Goal: Task Accomplishment & Management: Manage account settings

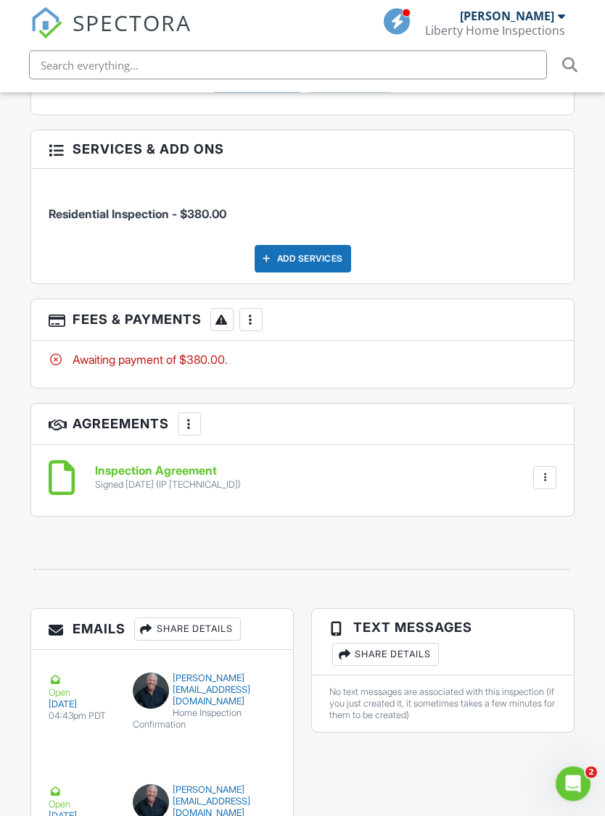
click at [251, 313] on div at bounding box center [251, 320] width 15 height 15
click at [317, 464] on div "Paid In Full" at bounding box center [325, 472] width 140 height 17
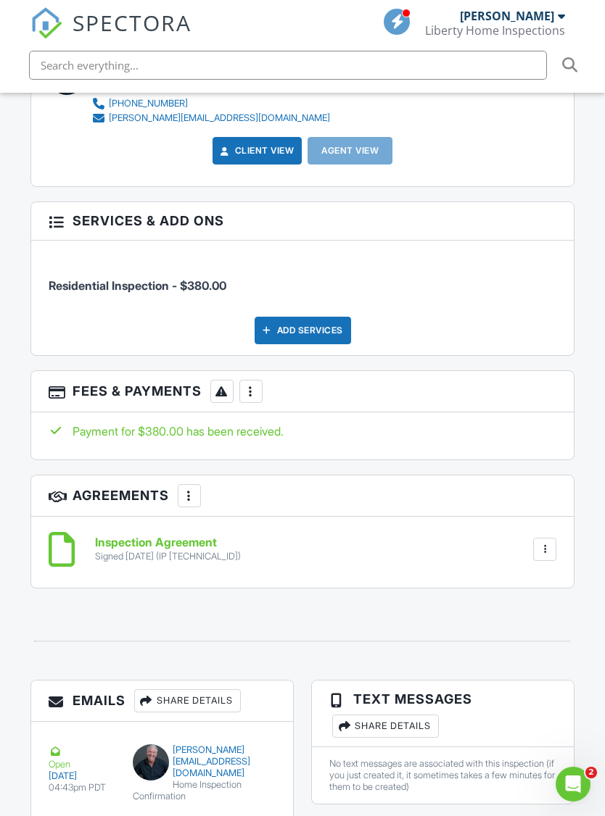
scroll to position [1825, 0]
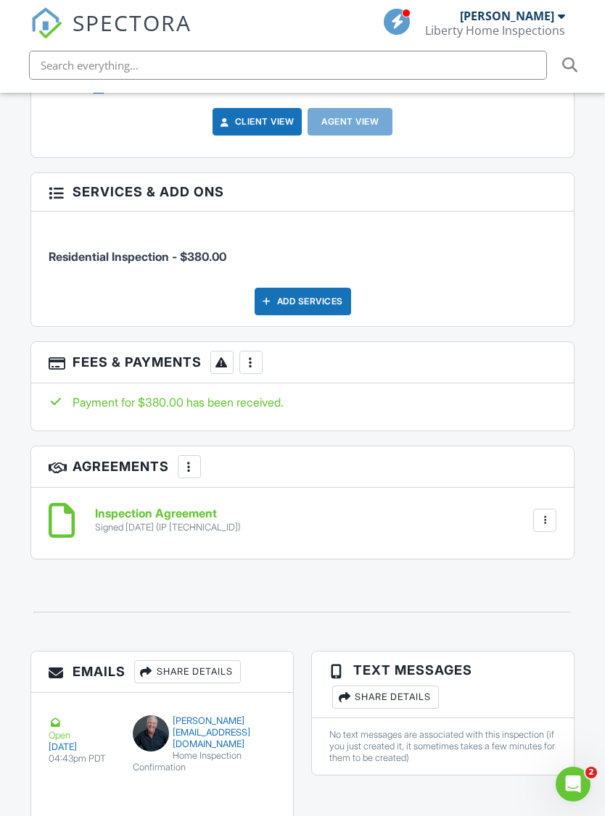
click at [249, 351] on div "More" at bounding box center [250, 362] width 23 height 23
click at [320, 389] on li "Edit Fees & Payments" at bounding box center [325, 407] width 152 height 36
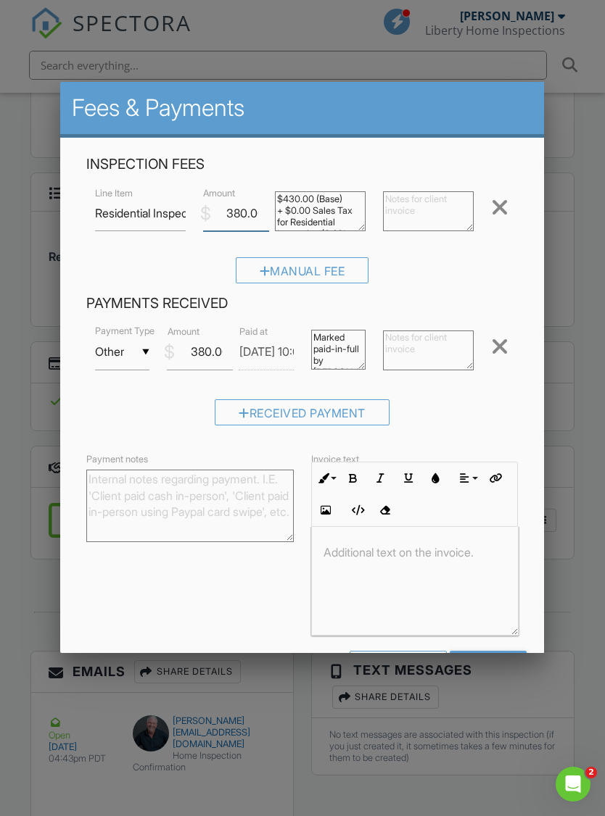
click at [239, 214] on input "380.00" at bounding box center [236, 214] width 66 height 36
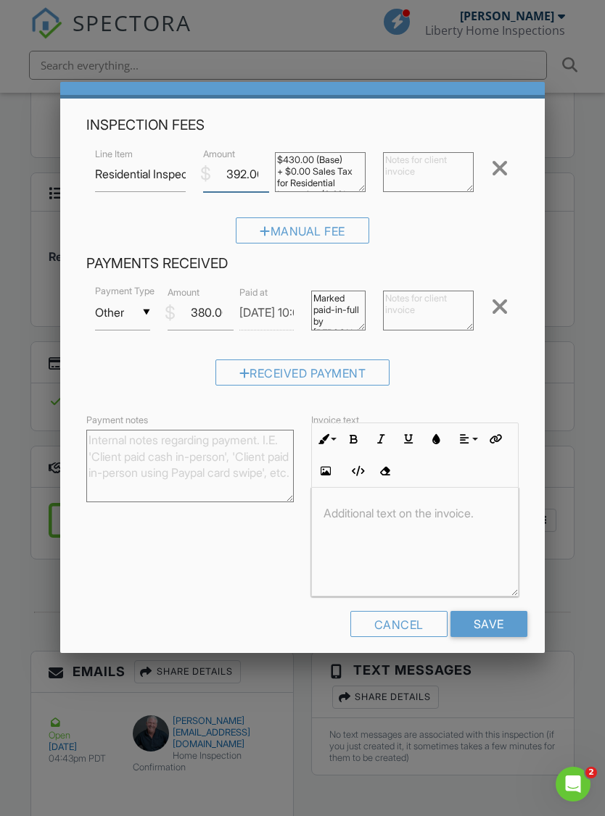
scroll to position [38, 0]
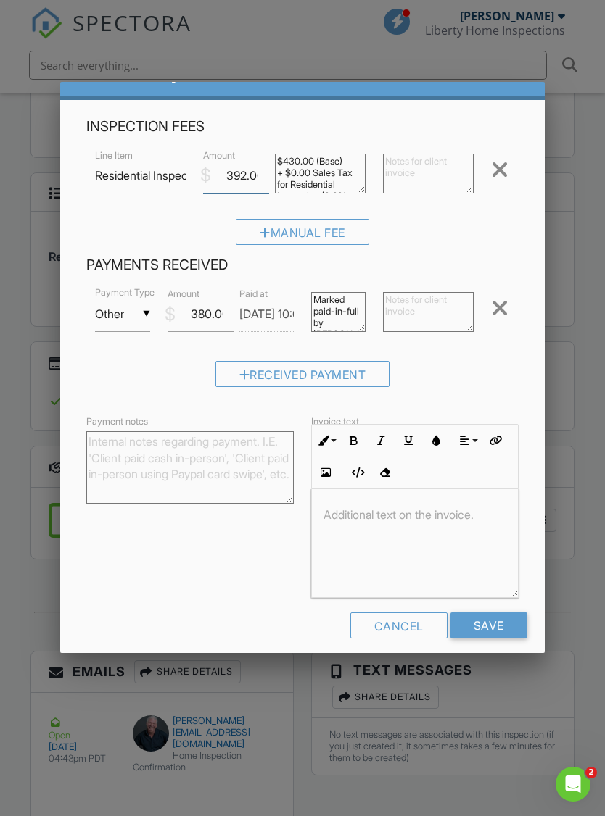
type input "392.00"
click at [252, 563] on div "Payment notes Invoice text Inline Style XLarge Large Normal Small Light Small/L…" at bounding box center [302, 506] width 449 height 186
click at [505, 629] on input "Save" at bounding box center [488, 626] width 77 height 26
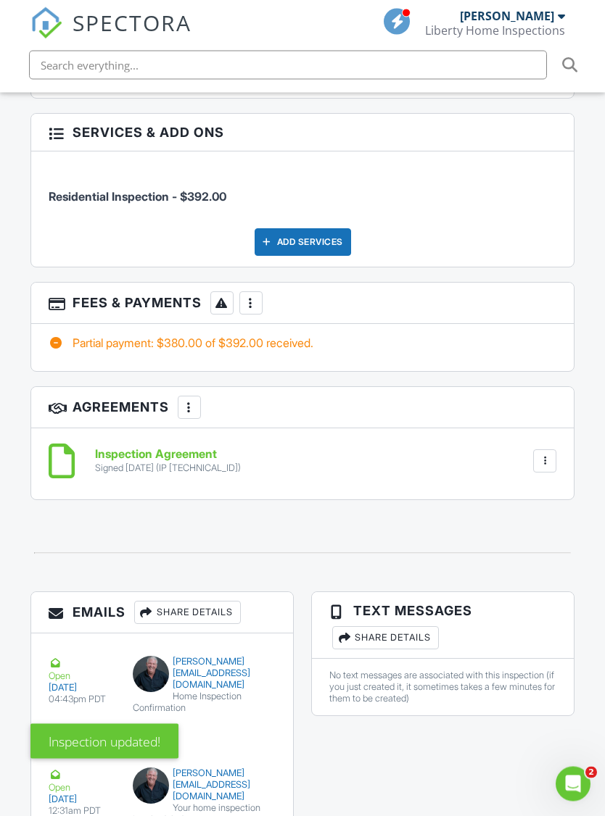
click at [259, 292] on div "More" at bounding box center [250, 303] width 23 height 23
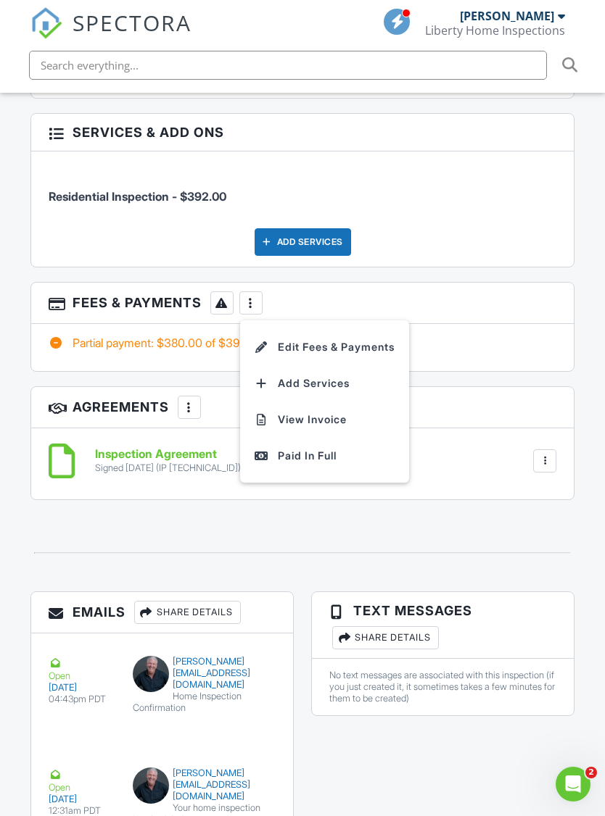
click at [344, 447] on div "Paid In Full" at bounding box center [325, 455] width 140 height 17
